Goal: Task Accomplishment & Management: Manage account settings

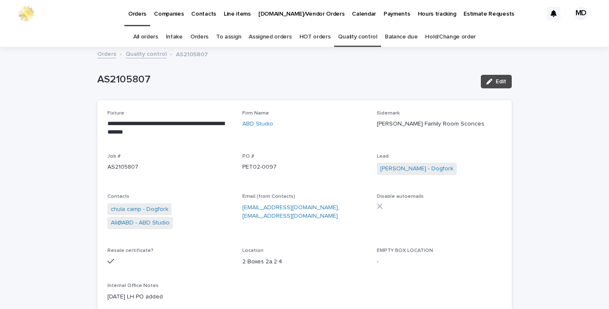
click at [198, 33] on link "Orders" at bounding box center [199, 37] width 18 height 20
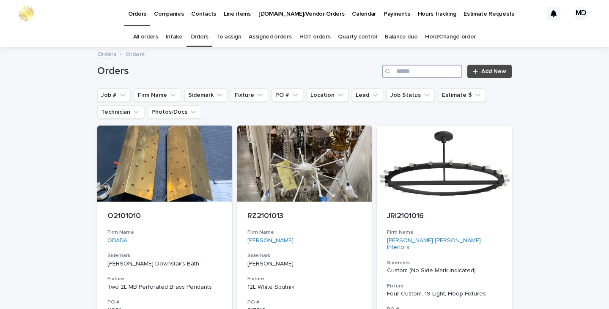
click at [408, 73] on input "Search" at bounding box center [422, 72] width 80 height 14
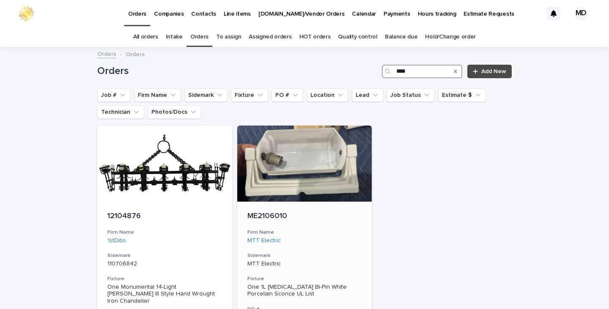
type input "****"
click at [307, 150] on div at bounding box center [304, 164] width 135 height 76
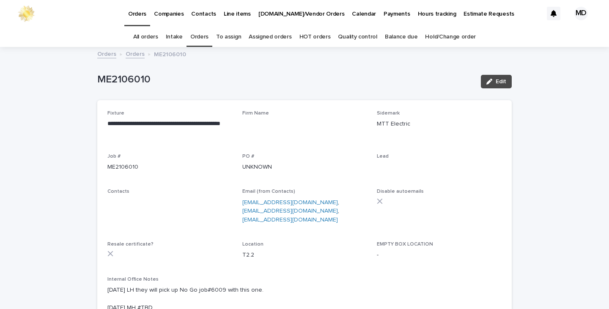
drag, startPoint x: 366, startPoint y: 121, endPoint x: 279, endPoint y: 85, distance: 93.4
click at [279, 85] on p "ME2106010" at bounding box center [285, 80] width 377 height 12
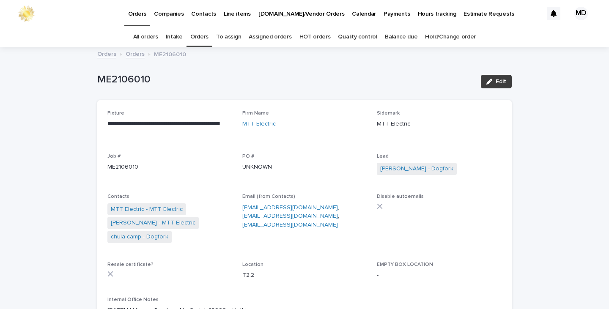
drag, startPoint x: 491, startPoint y: 85, endPoint x: 351, endPoint y: 239, distance: 207.7
click at [489, 86] on button "Edit" at bounding box center [496, 82] width 31 height 14
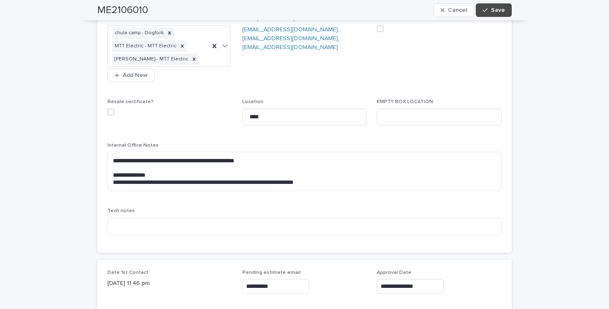
scroll to position [338, 0]
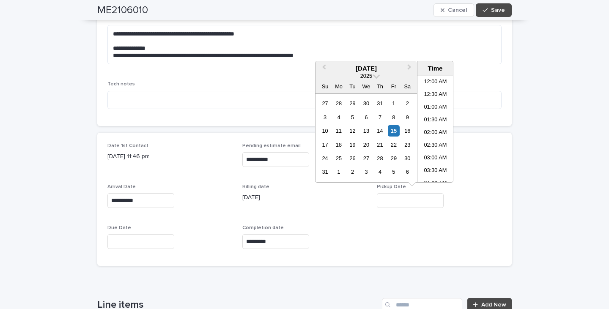
click at [400, 199] on input "text" at bounding box center [410, 200] width 67 height 15
drag, startPoint x: 394, startPoint y: 130, endPoint x: 477, endPoint y: 147, distance: 84.9
click at [411, 135] on div "10 11 12 13 14 15 16" at bounding box center [366, 131] width 96 height 14
click at [499, 160] on div "**********" at bounding box center [304, 200] width 414 height 134
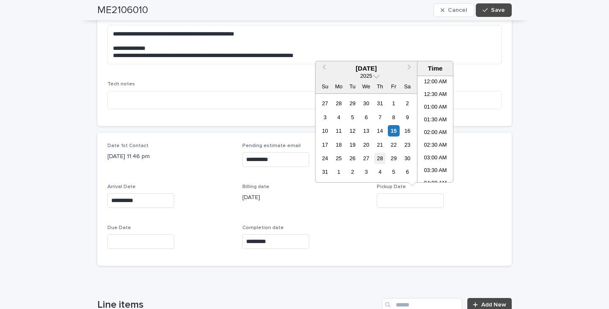
drag, startPoint x: 411, startPoint y: 197, endPoint x: 375, endPoint y: 160, distance: 51.7
click at [410, 197] on input "text" at bounding box center [410, 200] width 67 height 15
click at [396, 133] on div "15" at bounding box center [393, 130] width 11 height 11
type input "**********"
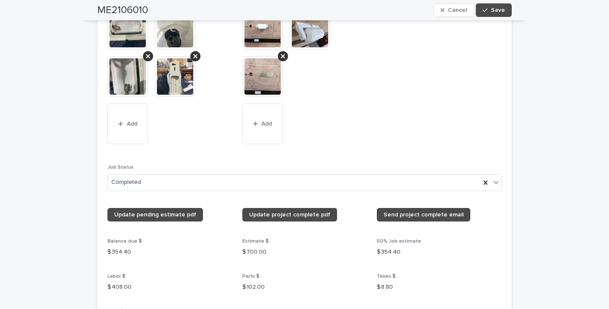
scroll to position [888, 0]
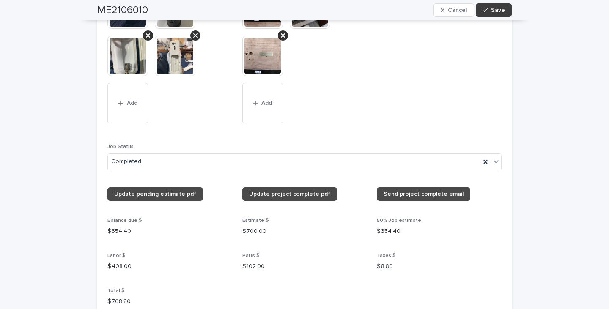
click at [501, 10] on span "Save" at bounding box center [498, 10] width 14 height 6
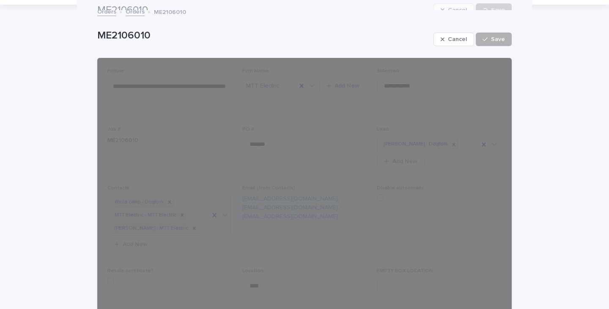
scroll to position [0, 0]
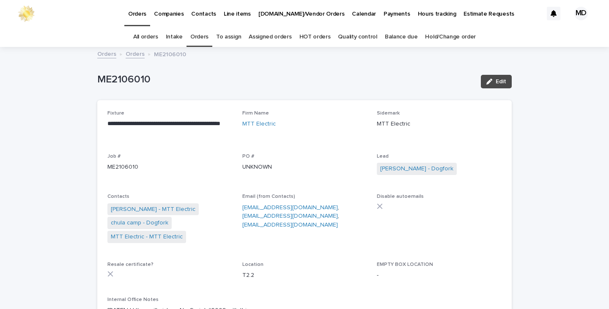
click at [131, 52] on link "Orders" at bounding box center [135, 54] width 19 height 10
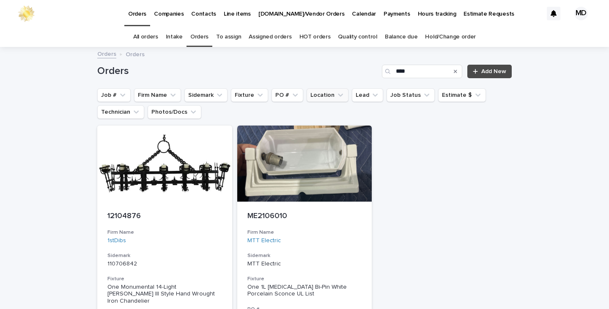
scroll to position [27, 0]
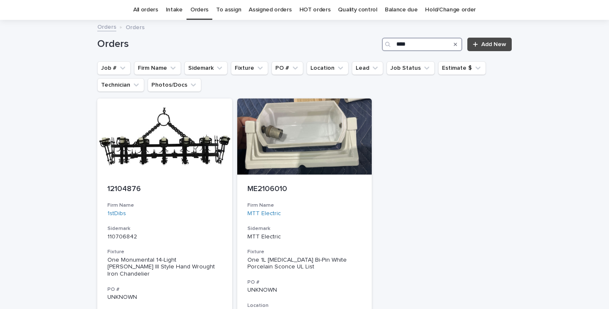
drag, startPoint x: 439, startPoint y: 42, endPoint x: 400, endPoint y: 41, distance: 39.3
click at [400, 41] on input "****" at bounding box center [422, 45] width 80 height 14
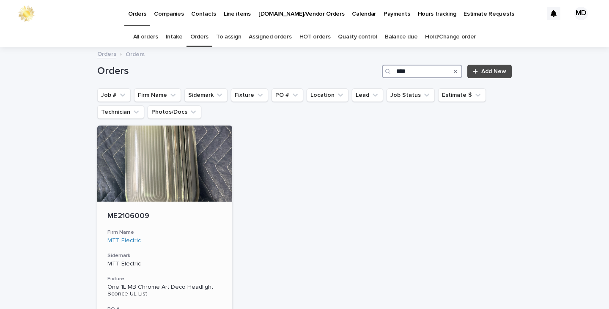
type input "****"
click at [129, 216] on p "ME2106009" at bounding box center [164, 216] width 115 height 9
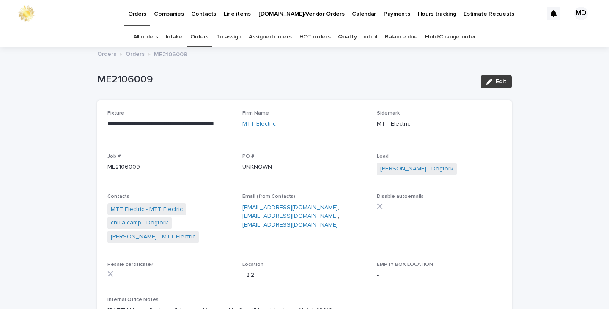
click at [496, 82] on span "Edit" at bounding box center [501, 82] width 11 height 6
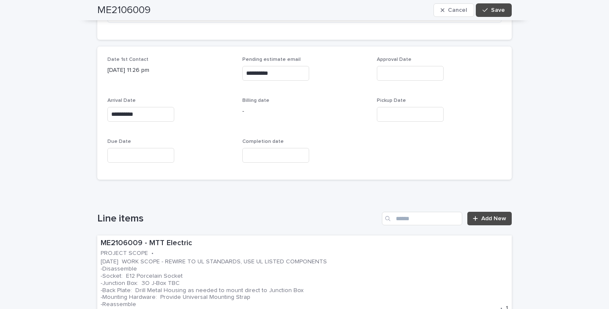
scroll to position [465, 0]
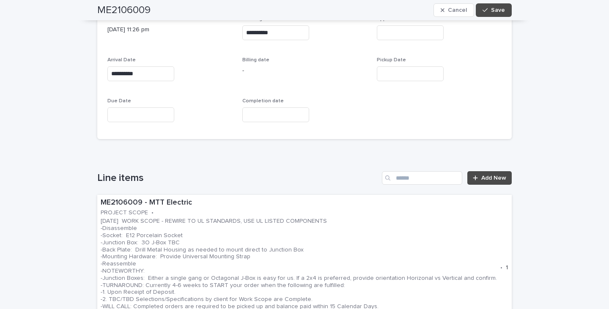
click at [396, 74] on input "text" at bounding box center [410, 73] width 67 height 15
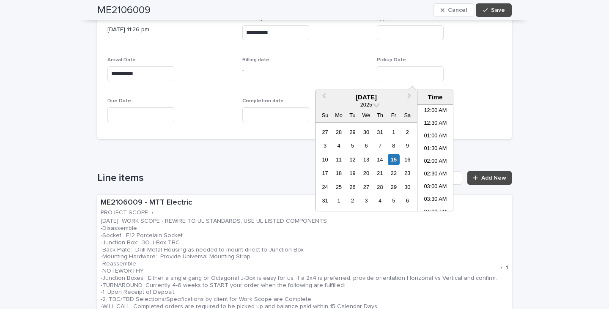
scroll to position [258, 0]
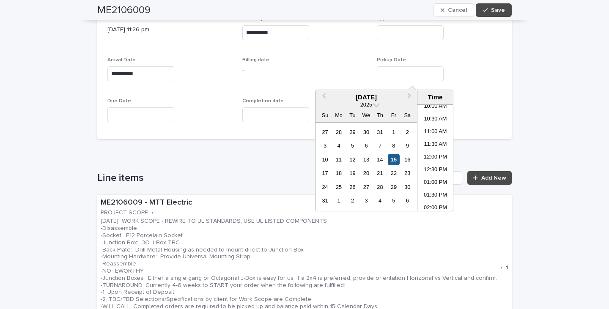
drag, startPoint x: 394, startPoint y: 153, endPoint x: 392, endPoint y: 159, distance: 7.2
click at [393, 157] on div "10 11 12 13 14 15 16" at bounding box center [366, 160] width 96 height 14
drag, startPoint x: 392, startPoint y: 159, endPoint x: 364, endPoint y: 162, distance: 28.0
click at [389, 160] on div "15" at bounding box center [393, 159] width 11 height 11
type input "**********"
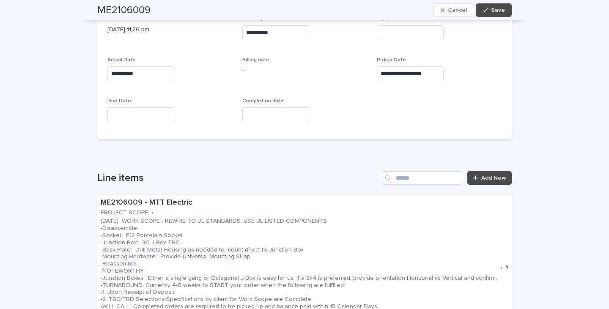
click at [269, 172] on h1 "Line items" at bounding box center [237, 178] width 281 height 12
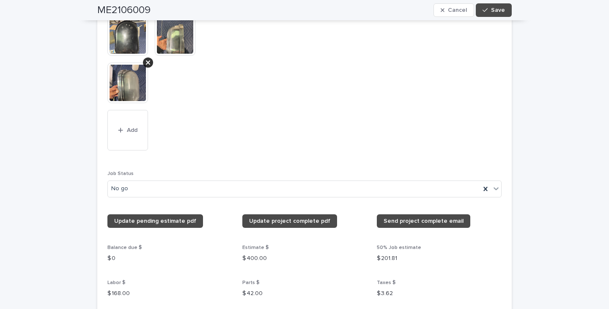
scroll to position [972, 0]
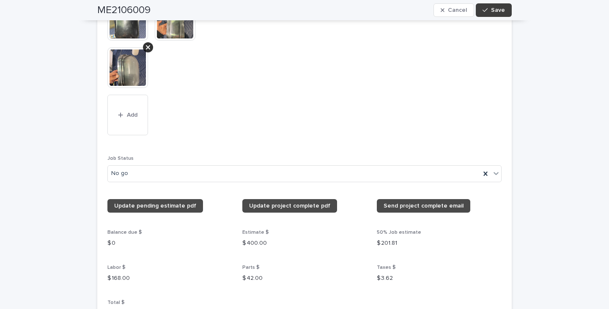
click at [494, 5] on button "Save" at bounding box center [494, 10] width 36 height 14
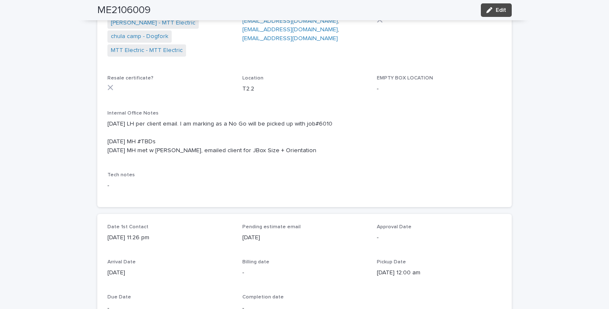
scroll to position [0, 0]
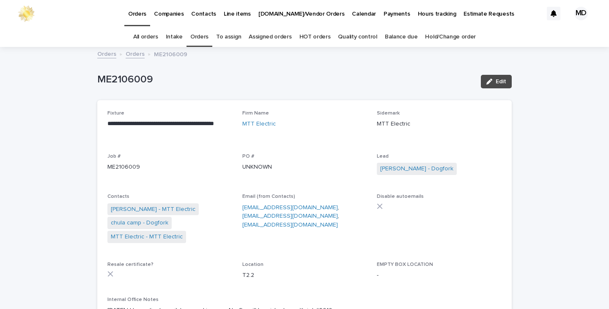
click at [204, 36] on link "Orders" at bounding box center [199, 37] width 18 height 20
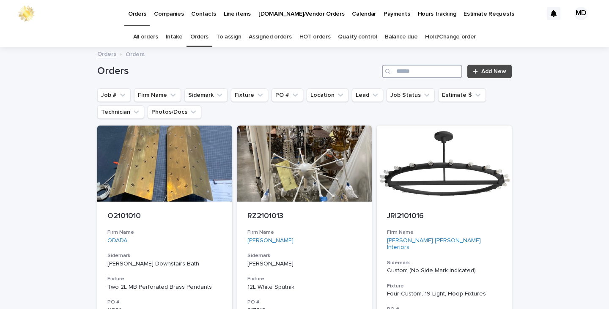
click at [432, 71] on input "Search" at bounding box center [422, 72] width 80 height 14
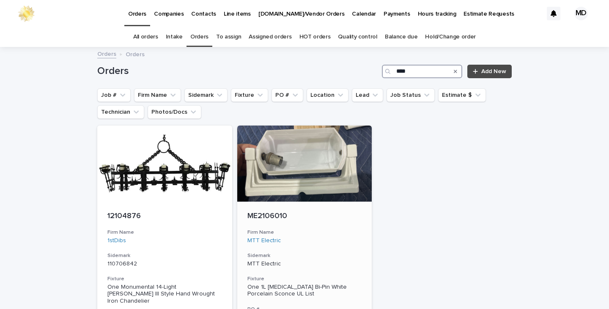
type input "****"
click at [302, 183] on div at bounding box center [304, 164] width 135 height 76
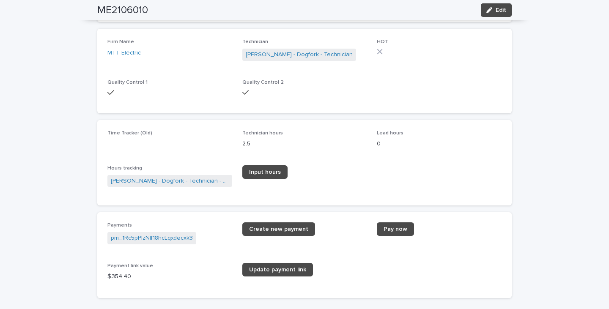
scroll to position [1169, 0]
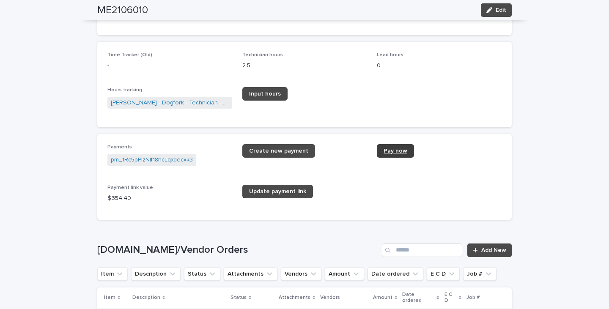
click at [399, 154] on link "Pay now" at bounding box center [395, 151] width 37 height 14
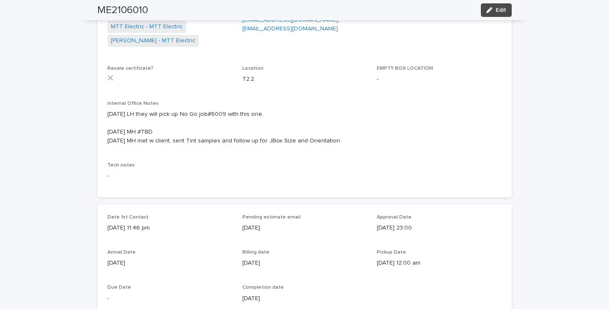
scroll to position [0, 0]
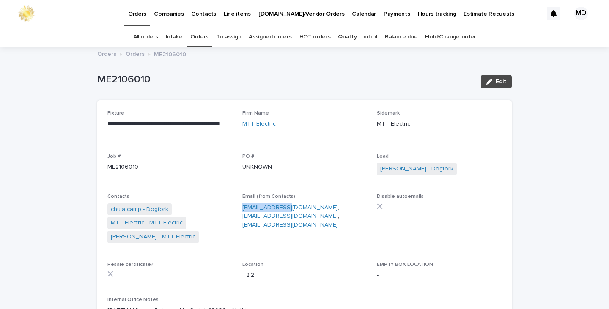
drag, startPoint x: 284, startPoint y: 206, endPoint x: 238, endPoint y: 205, distance: 45.7
click at [238, 205] on div "**********" at bounding box center [304, 246] width 394 height 273
copy link "[EMAIL_ADDRESS][DOMAIN_NAME]"
